Goal: Information Seeking & Learning: Learn about a topic

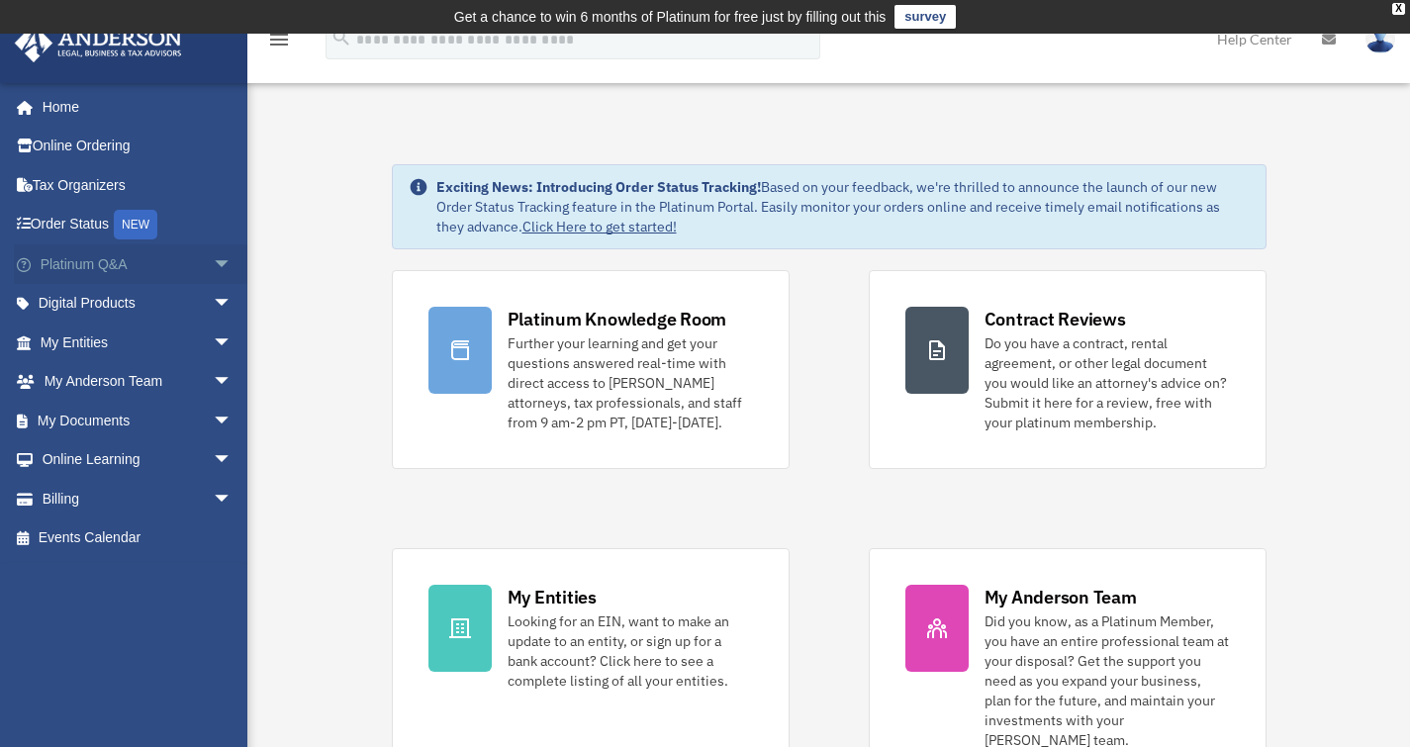
click at [97, 272] on link "Platinum Q&A arrow_drop_down" at bounding box center [138, 264] width 248 height 40
click at [126, 259] on link "Platinum Q&A arrow_drop_down" at bounding box center [138, 264] width 248 height 40
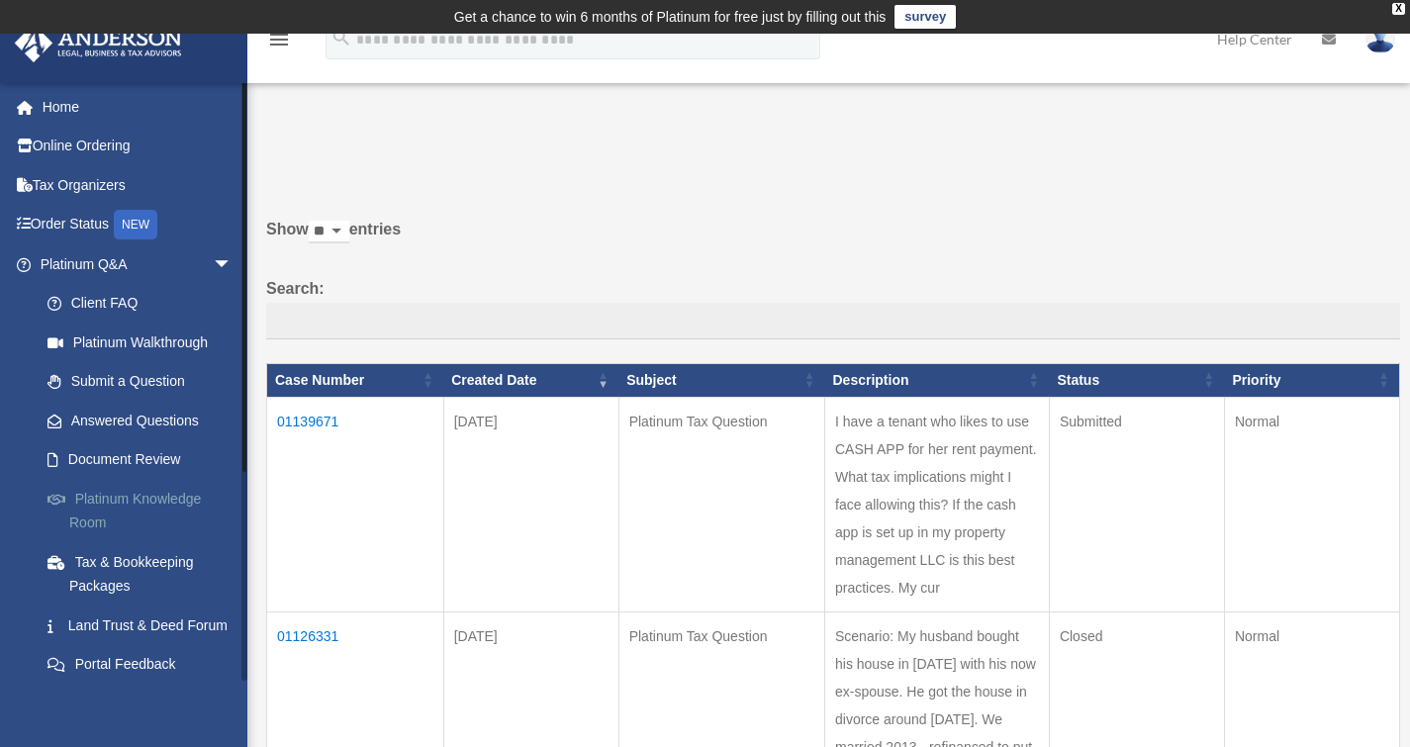
click at [129, 506] on link "Platinum Knowledge Room" at bounding box center [145, 510] width 235 height 63
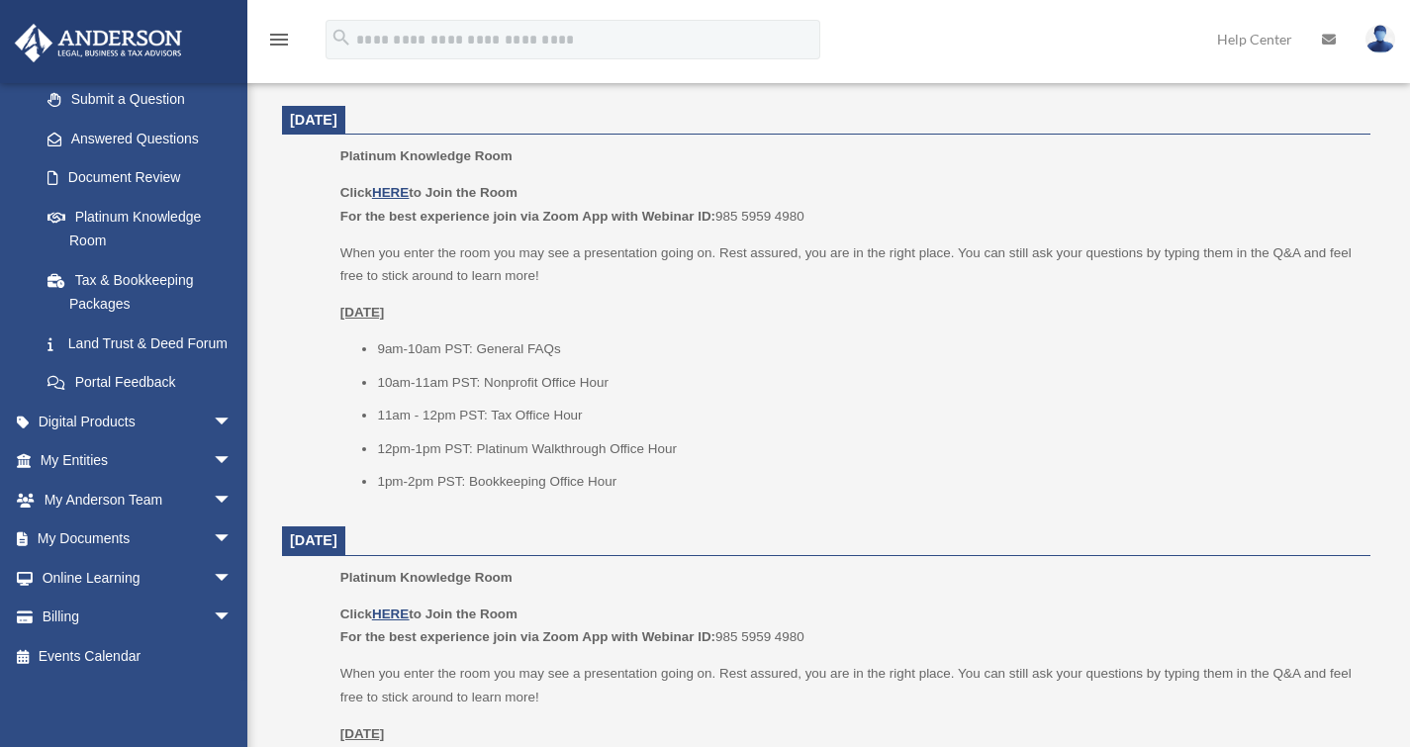
scroll to position [819, 0]
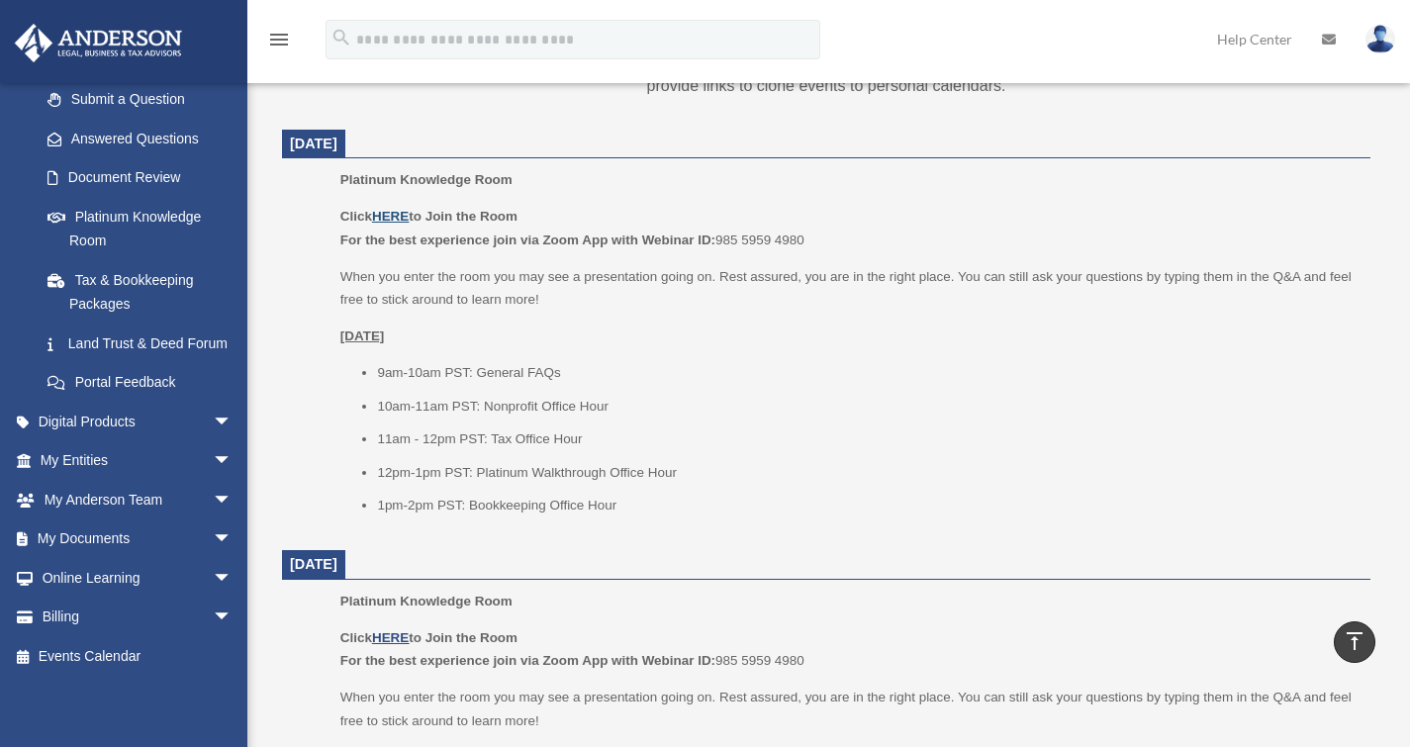
click at [396, 210] on u "HERE" at bounding box center [390, 216] width 37 height 15
